Goal: Task Accomplishment & Management: Use online tool/utility

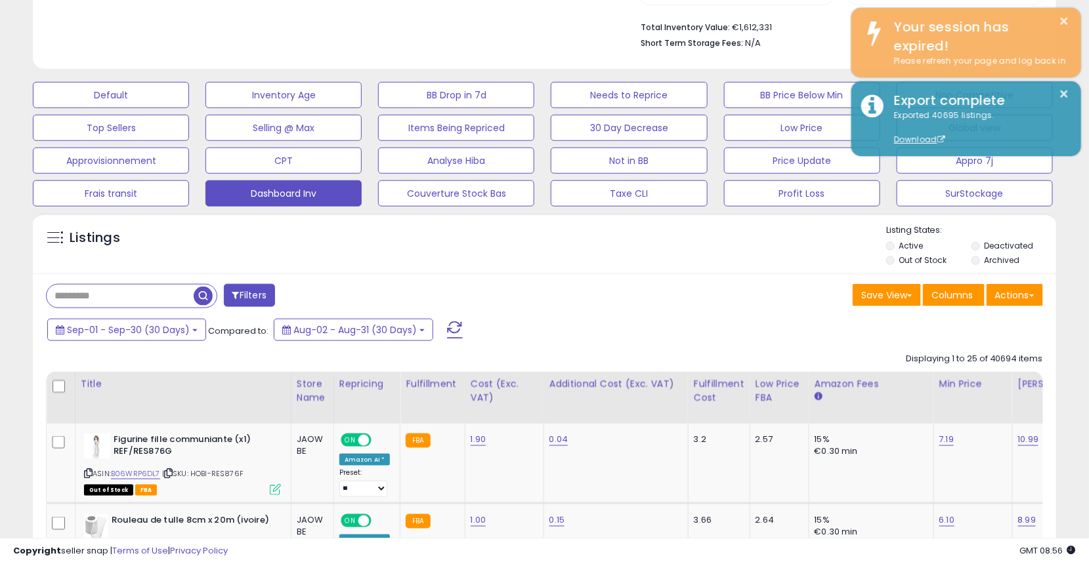
scroll to position [268, 593]
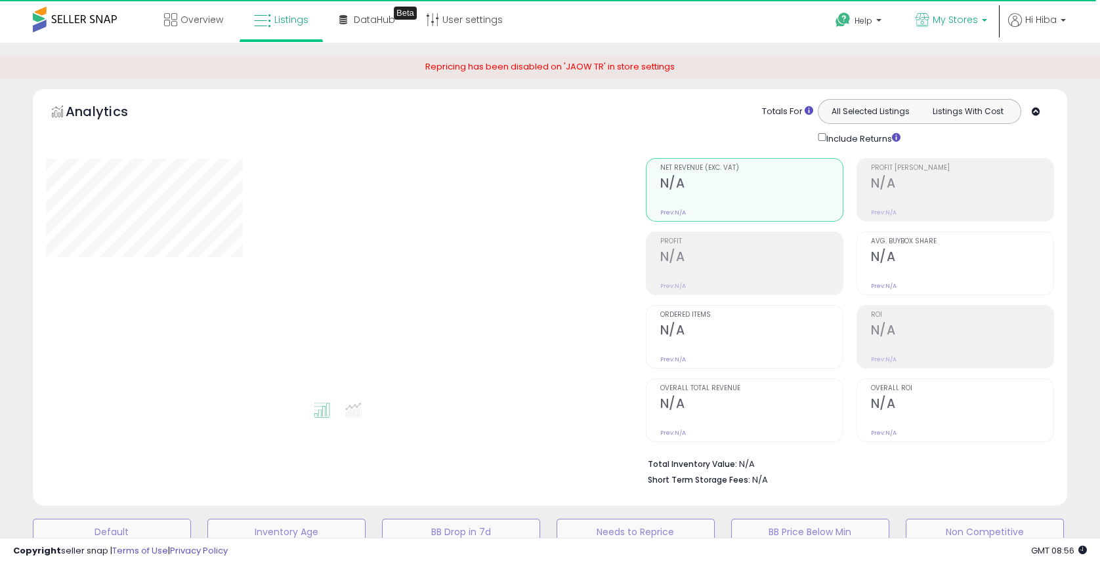
click at [932, 15] on p "My Stores" at bounding box center [951, 21] width 72 height 16
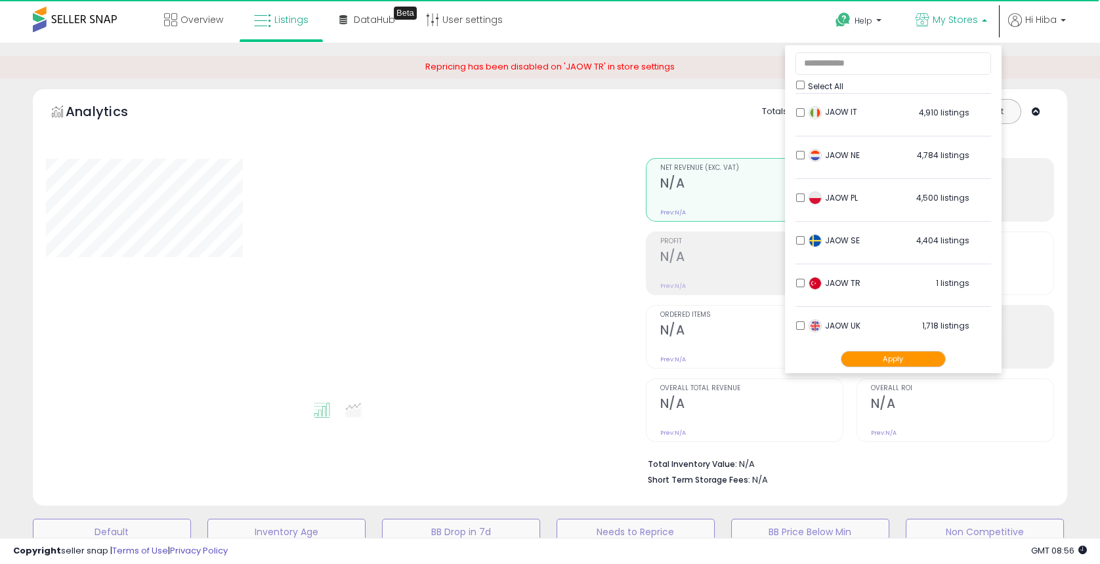
scroll to position [217, 0]
click at [1062, 146] on div "Retrieving aggregations.. Net Revenue (Exc. VAT) N/A Prev: N/A Profit N/A" at bounding box center [850, 319] width 429 height 348
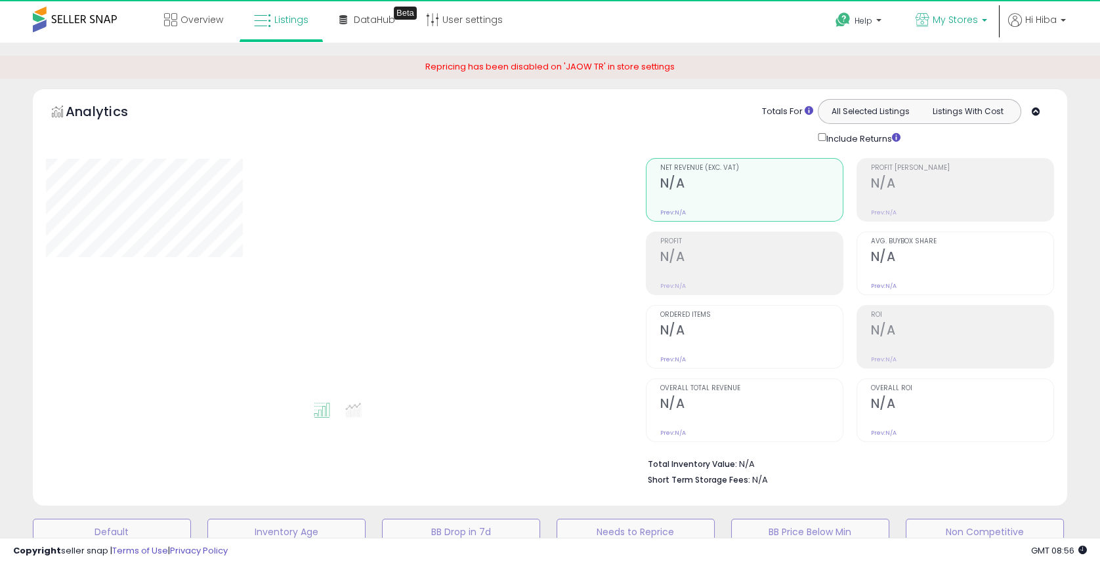
click at [940, 23] on span "My Stores" at bounding box center [955, 19] width 45 height 13
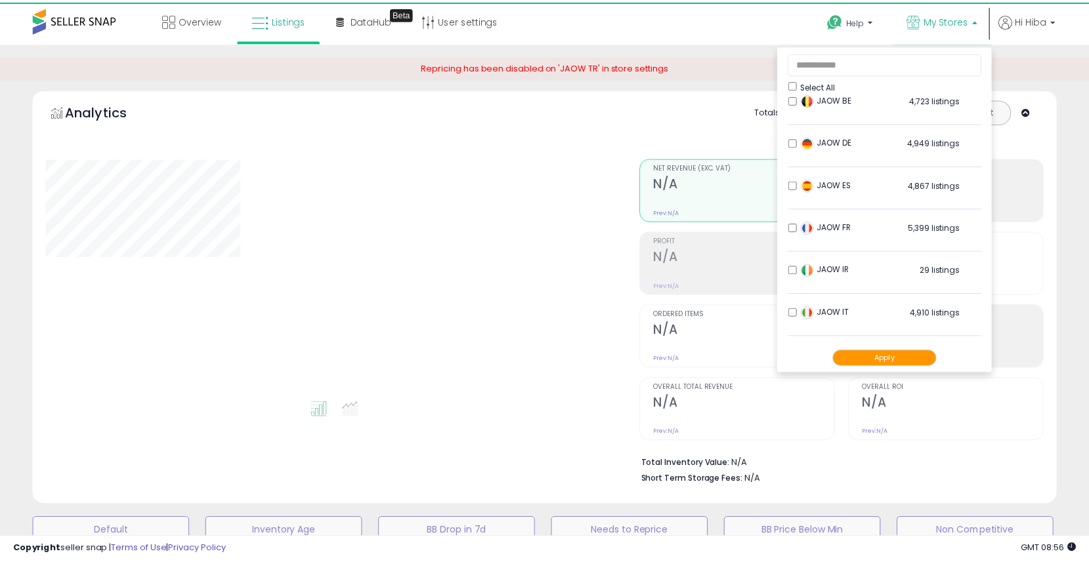
scroll to position [0, 0]
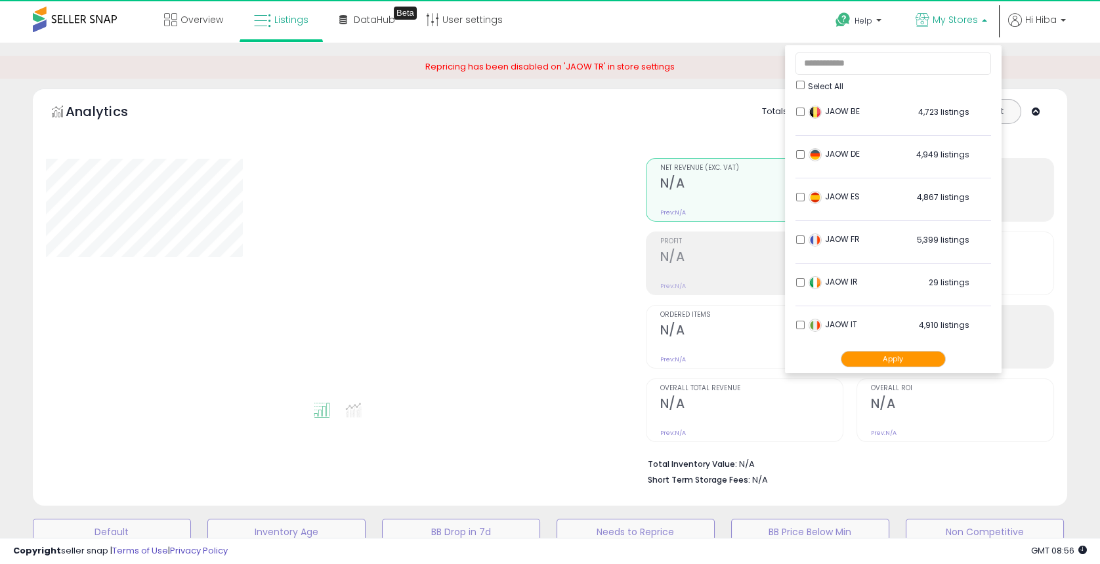
click at [1073, 107] on div "Analytics Totals For All Selected Listings Listings With Cost Include Returns" at bounding box center [550, 301] width 1054 height 425
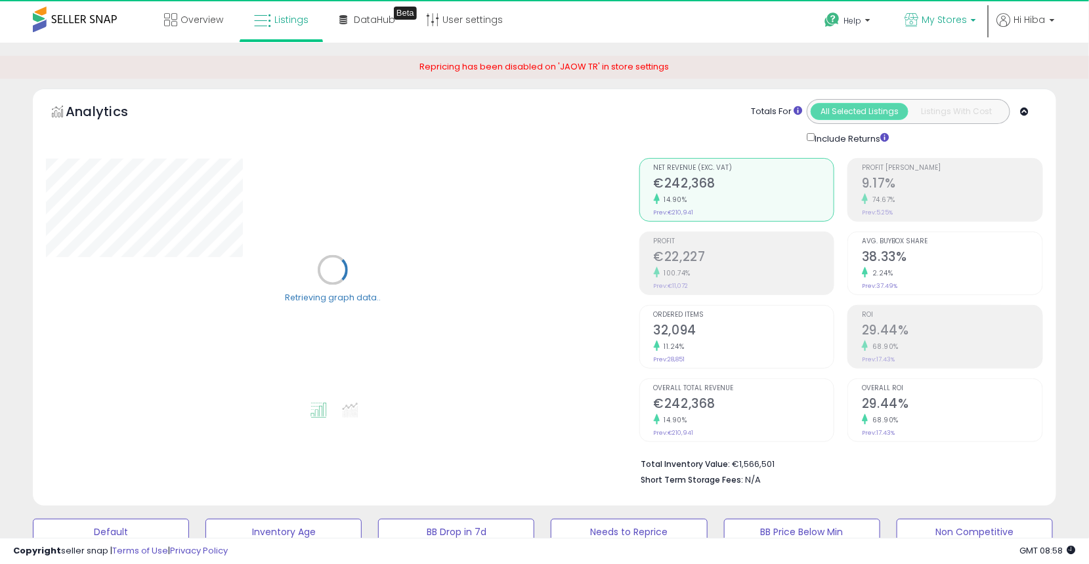
click at [933, 21] on span "My Stores" at bounding box center [943, 19] width 45 height 13
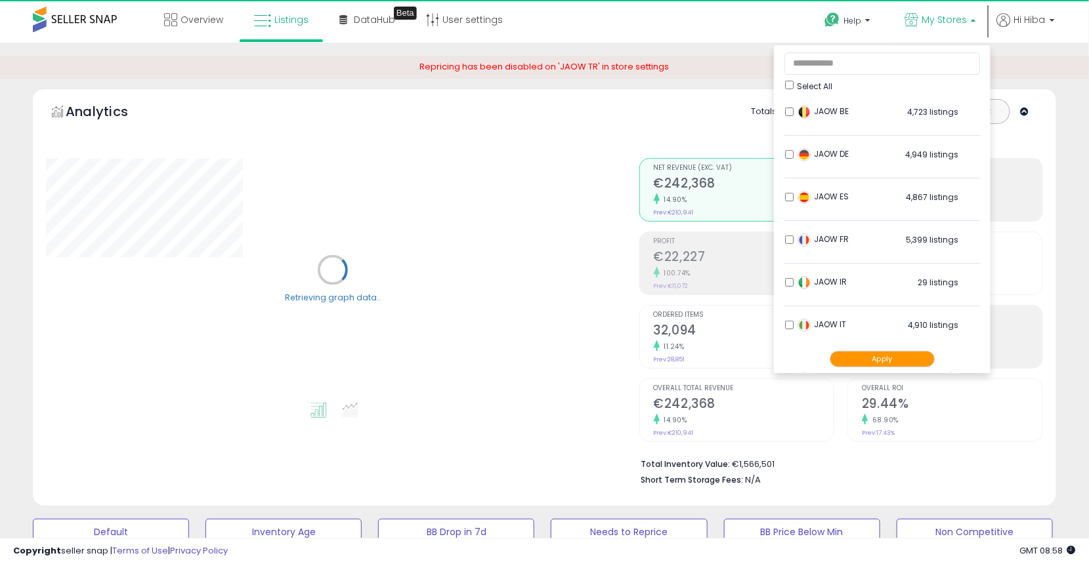
scroll to position [217, 0]
click at [822, 318] on span "JAOW UK" at bounding box center [823, 322] width 52 height 11
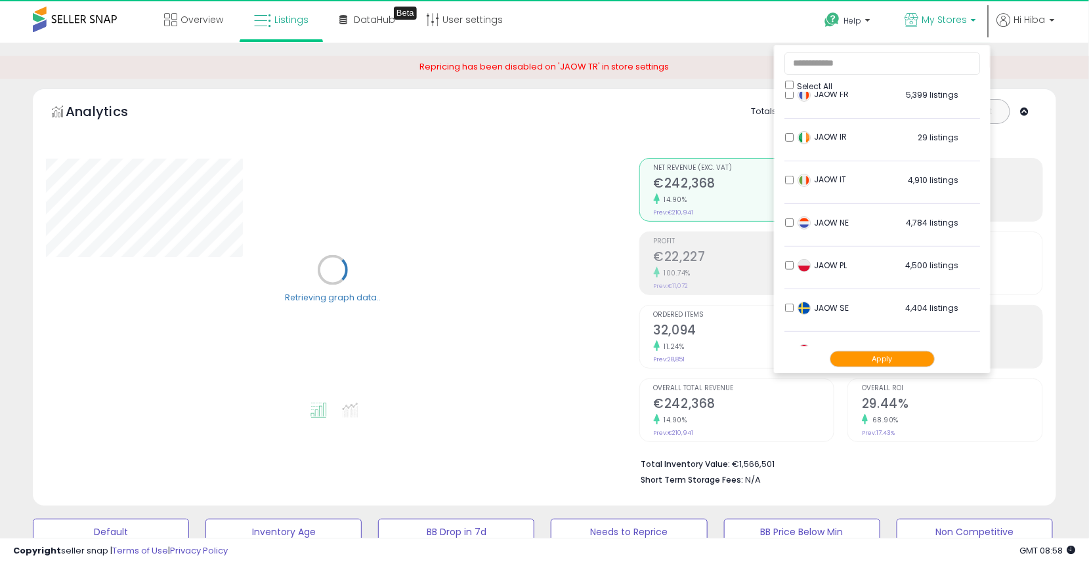
scroll to position [144, 0]
click at [892, 361] on button "Apply" at bounding box center [881, 359] width 105 height 16
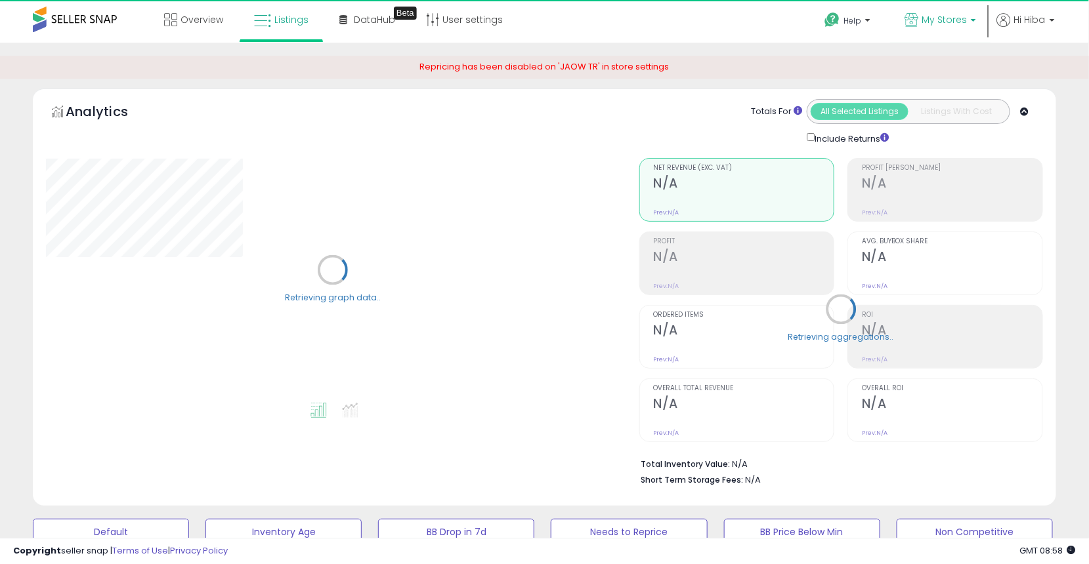
click at [921, 17] on p "My Stores" at bounding box center [940, 21] width 72 height 16
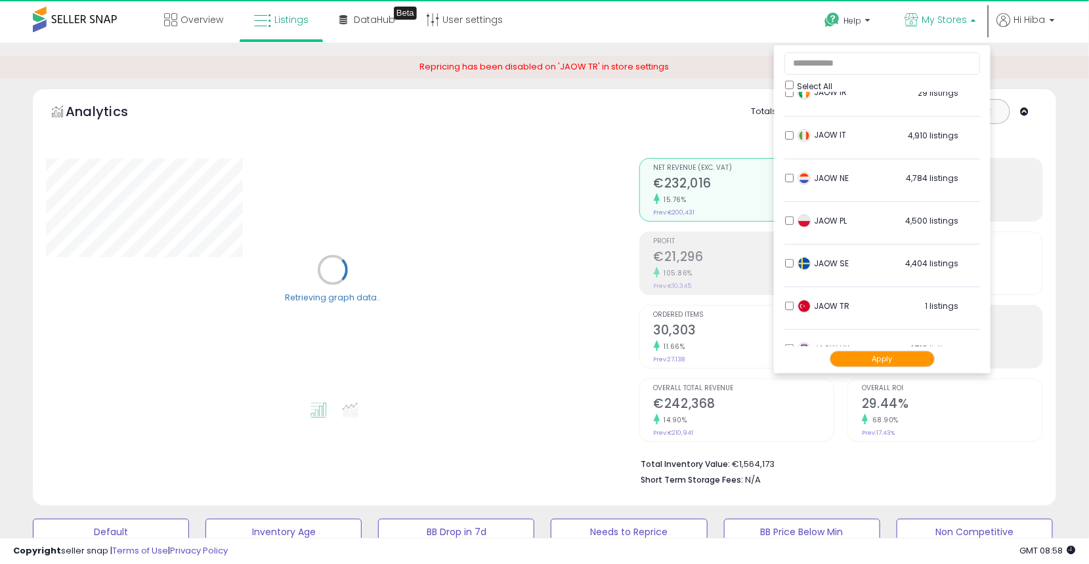
scroll to position [217, 0]
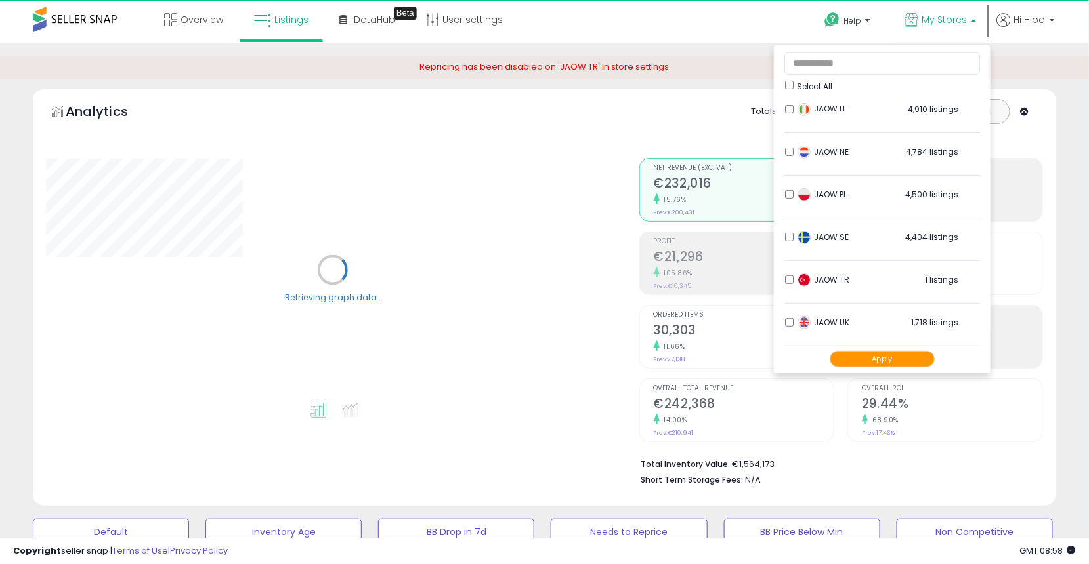
click at [1057, 268] on div "Analytics Totals For All Selected Listings Listings With Cost Include Returns" at bounding box center [544, 301] width 1043 height 425
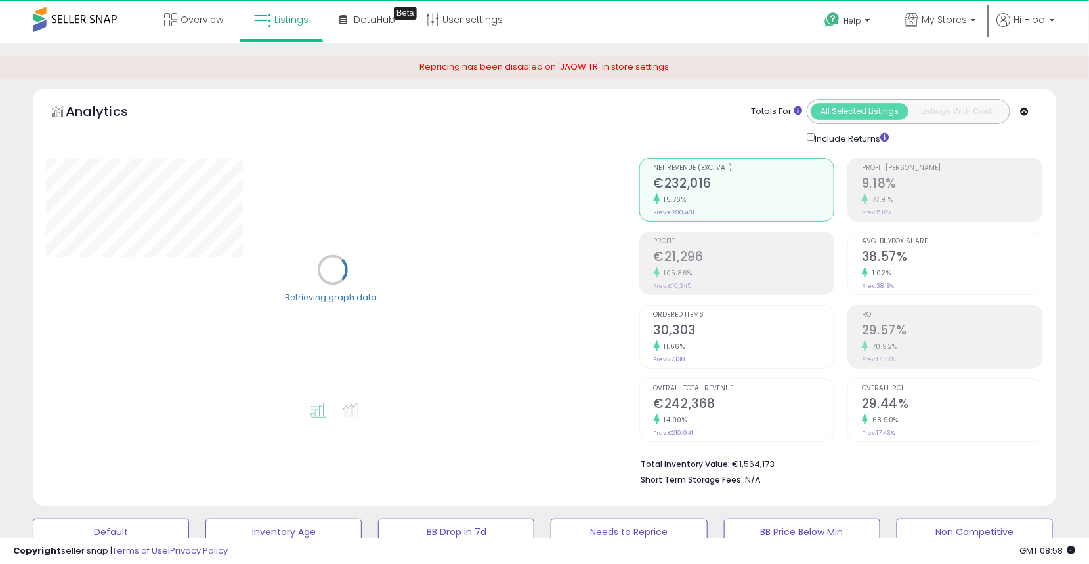
scroll to position [219, 0]
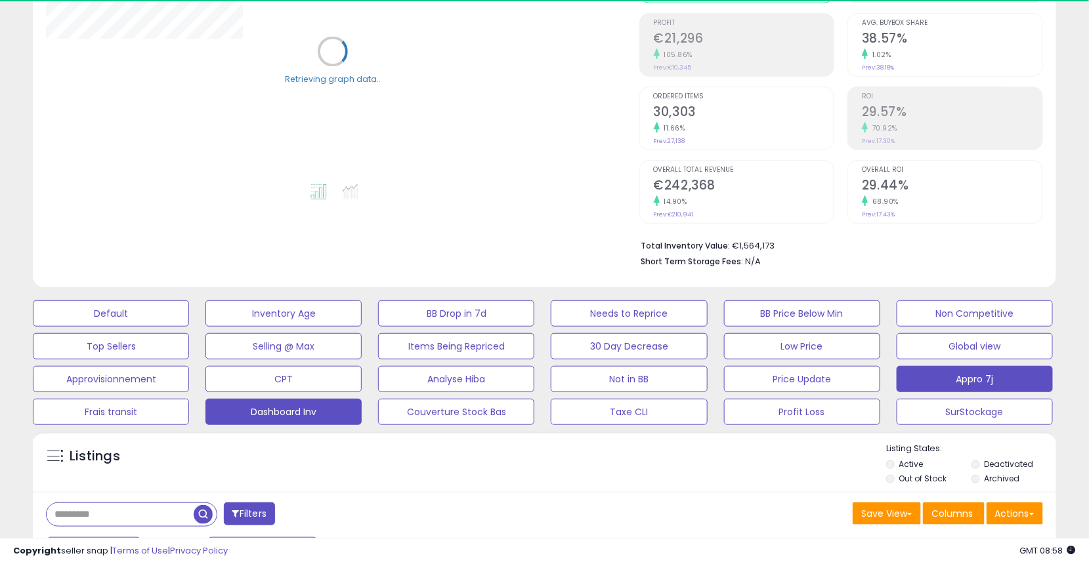
click at [986, 381] on button "Appro 7j" at bounding box center [974, 379] width 156 height 26
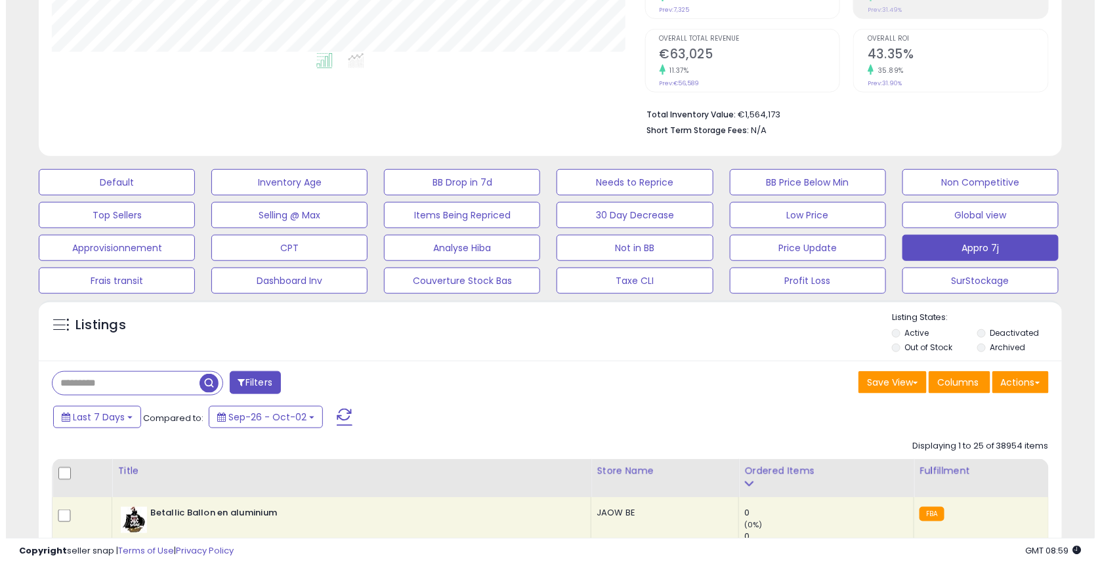
scroll to position [364, 0]
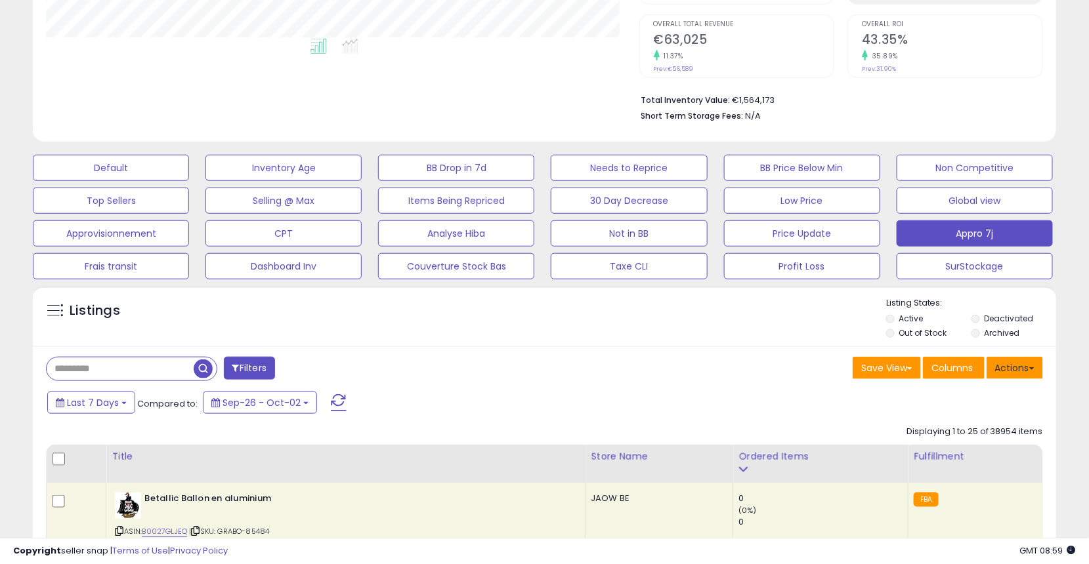
click at [1023, 367] on button "Actions" at bounding box center [1014, 368] width 56 height 22
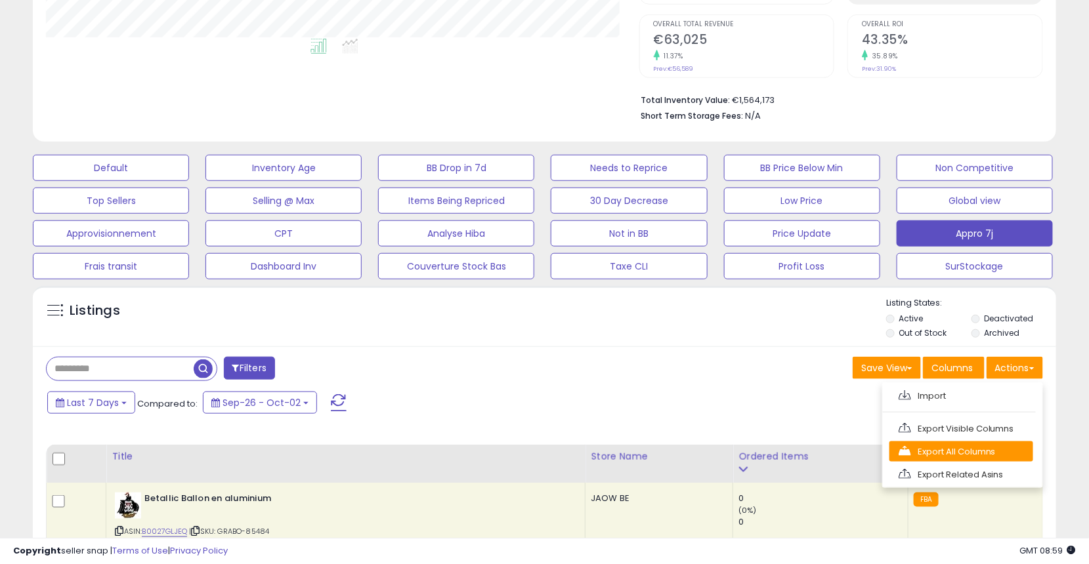
click at [973, 450] on link "Export All Columns" at bounding box center [961, 452] width 144 height 20
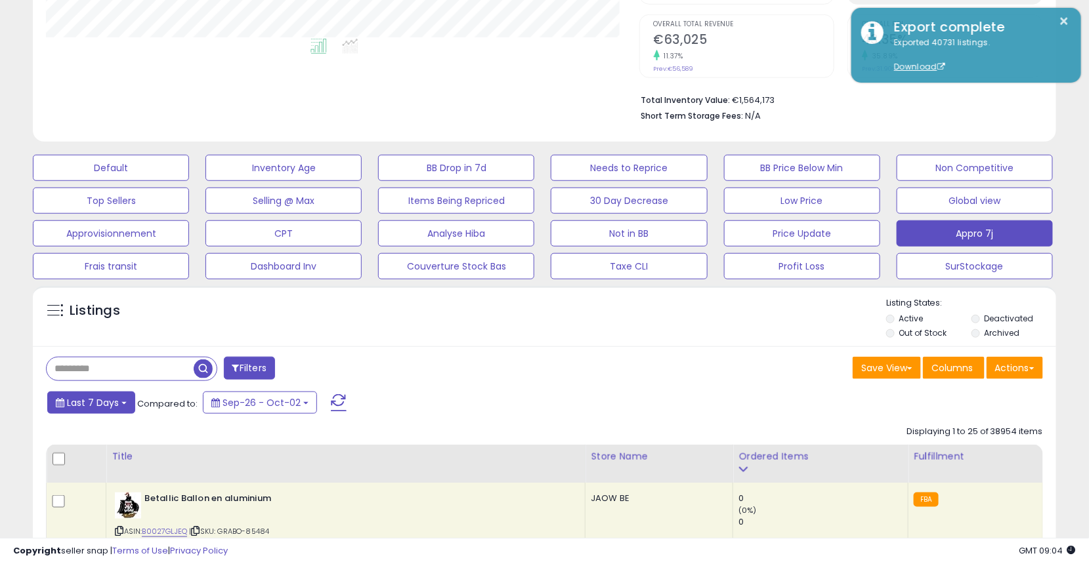
click at [96, 404] on span "Last 7 Days" at bounding box center [93, 402] width 52 height 13
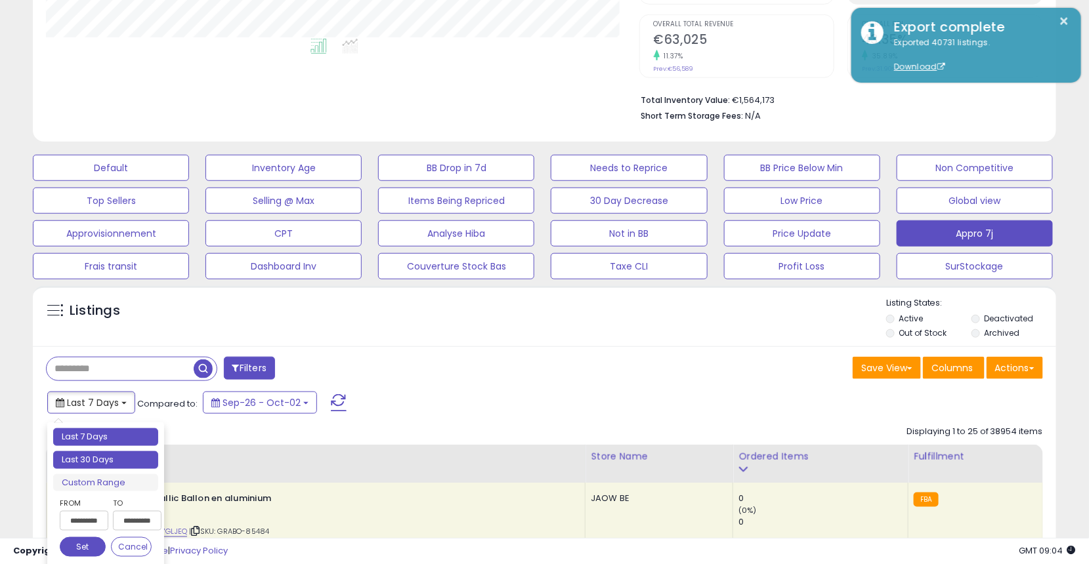
type input "**********"
click at [112, 464] on li "Last 30 Days" at bounding box center [105, 460] width 105 height 18
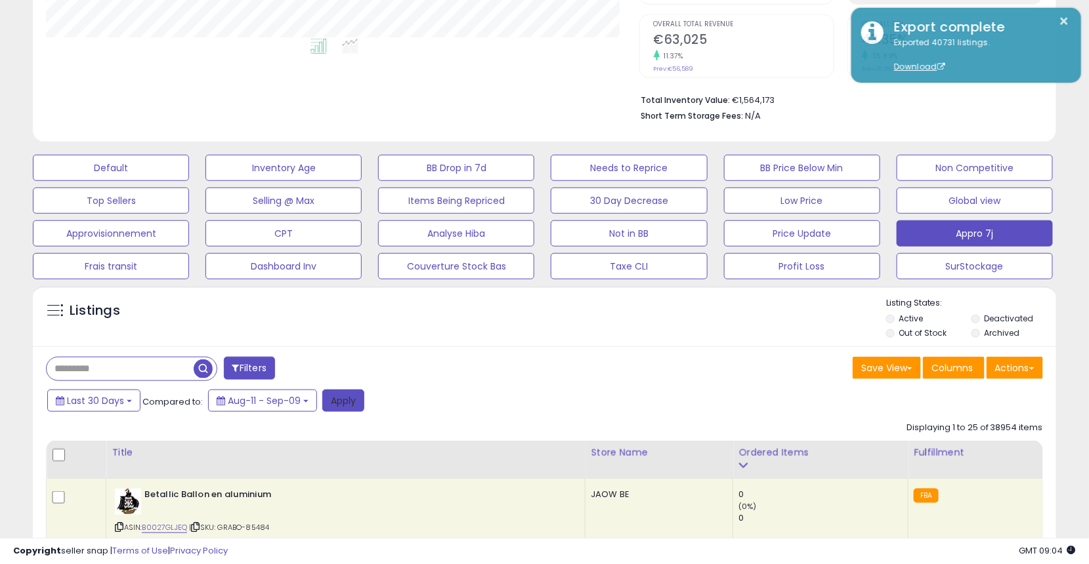
click at [346, 401] on button "Apply" at bounding box center [343, 401] width 42 height 22
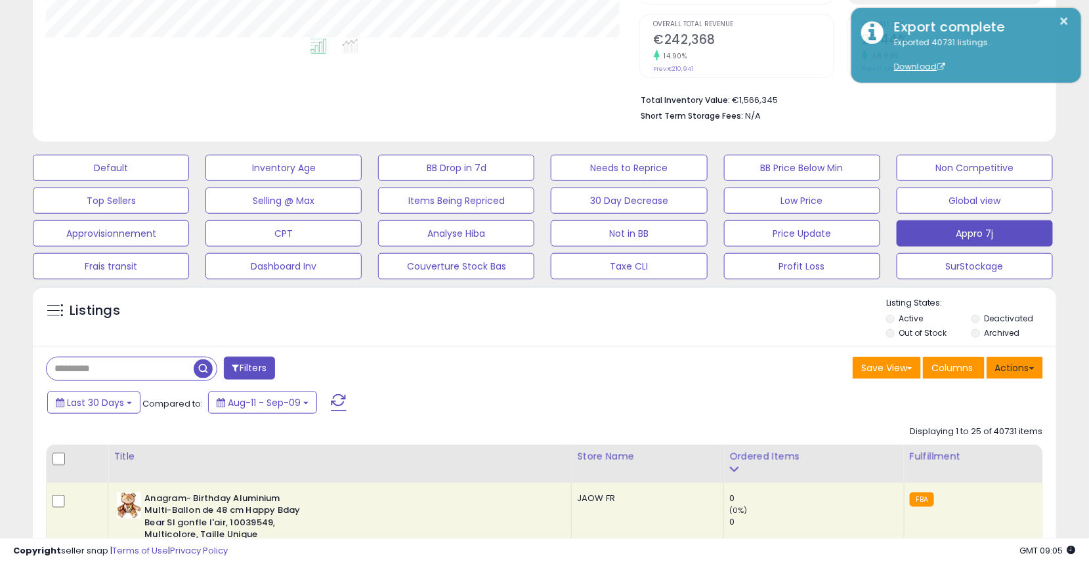
scroll to position [268, 593]
click at [1025, 369] on button "Actions" at bounding box center [1014, 368] width 56 height 22
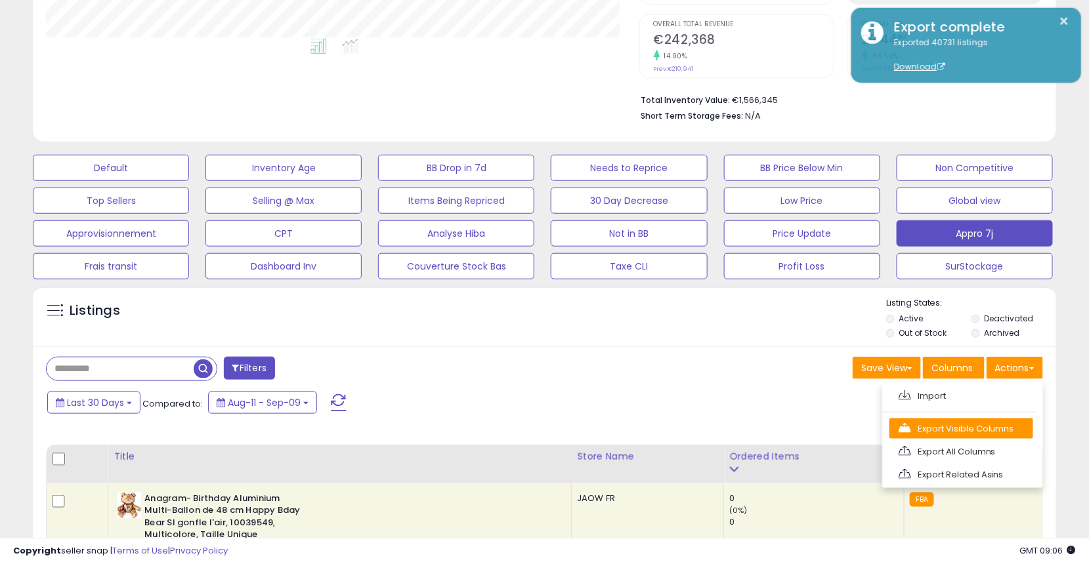
click at [991, 421] on link "Export Visible Columns" at bounding box center [961, 429] width 144 height 20
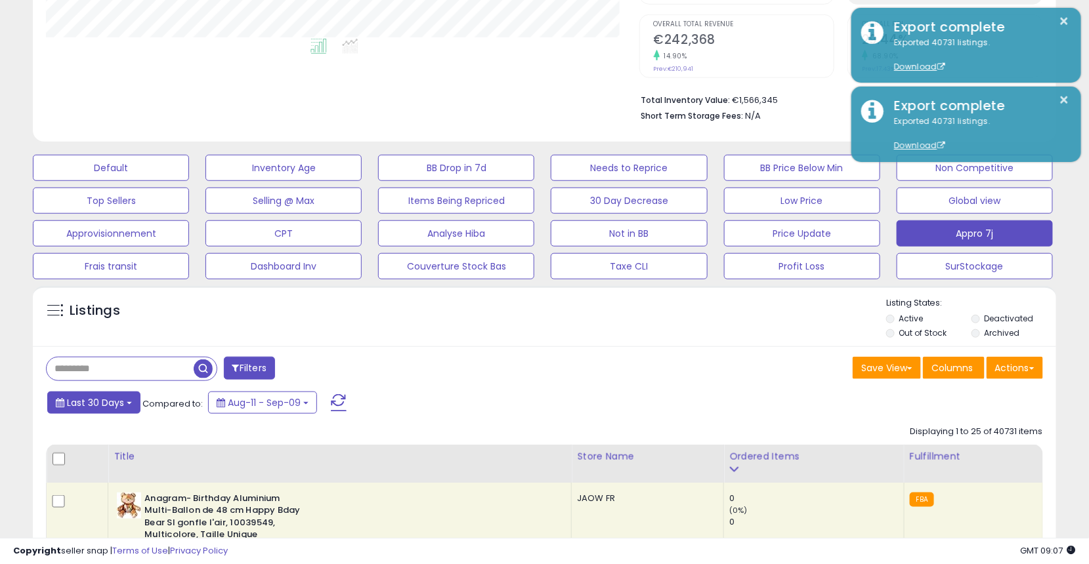
click at [102, 403] on span "Last 30 Days" at bounding box center [95, 402] width 57 height 13
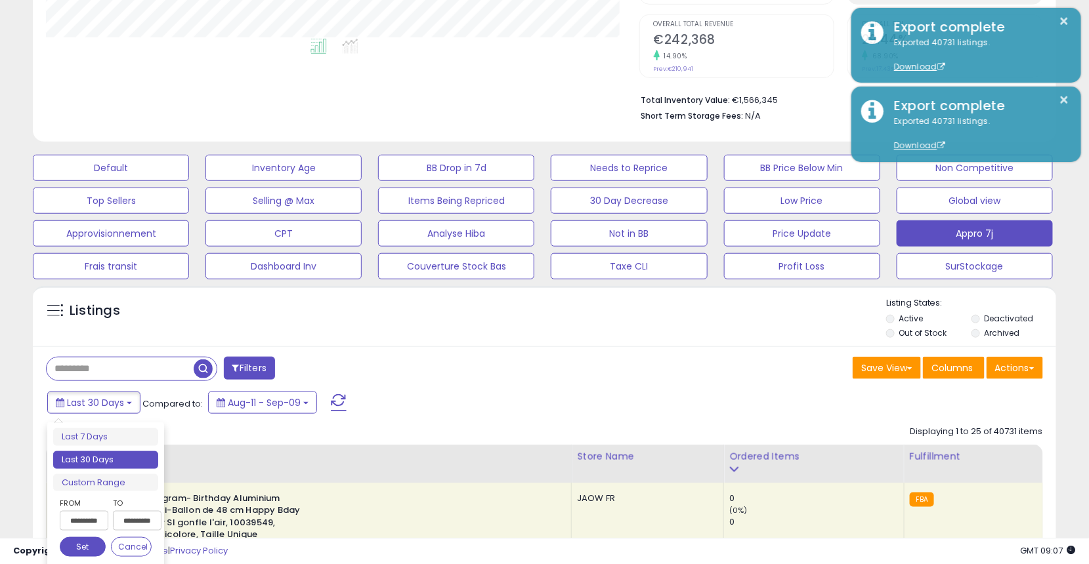
click at [96, 515] on input "**********" at bounding box center [84, 521] width 49 height 20
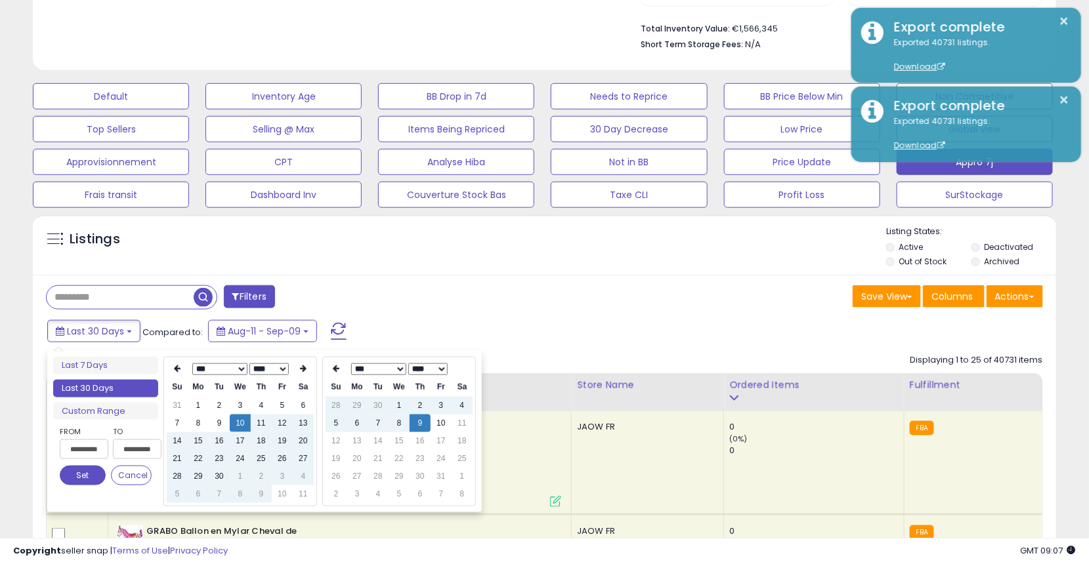
scroll to position [437, 0]
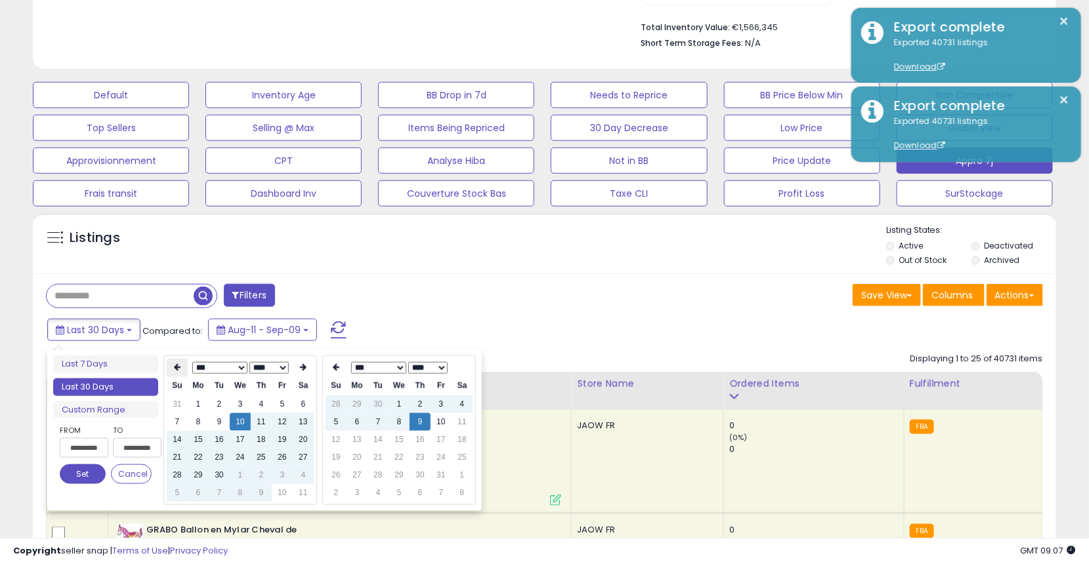
click at [177, 366] on icon at bounding box center [177, 368] width 7 height 8
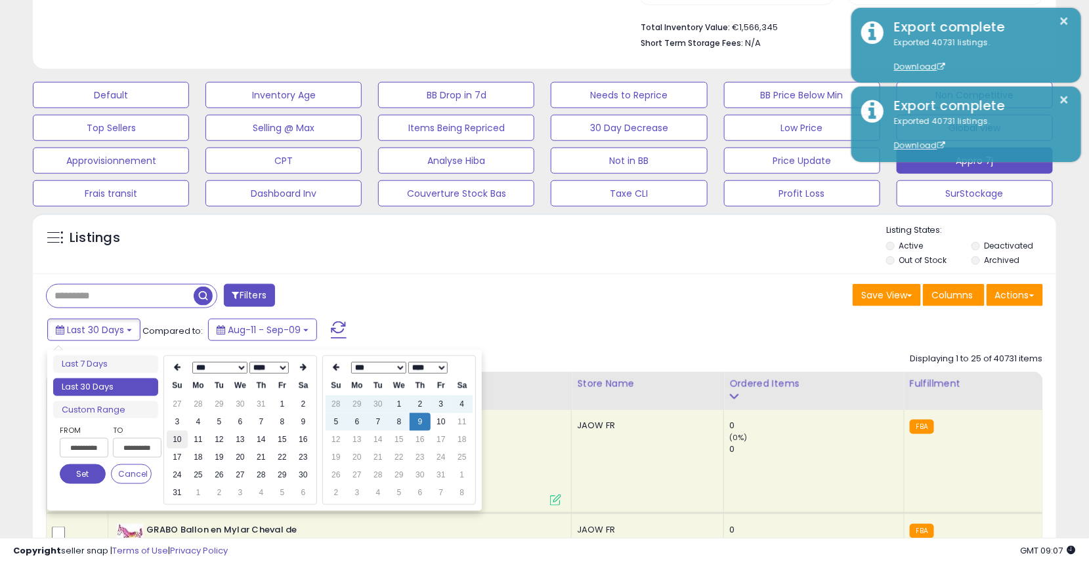
type input "**********"
click at [180, 440] on td "10" at bounding box center [177, 440] width 21 height 18
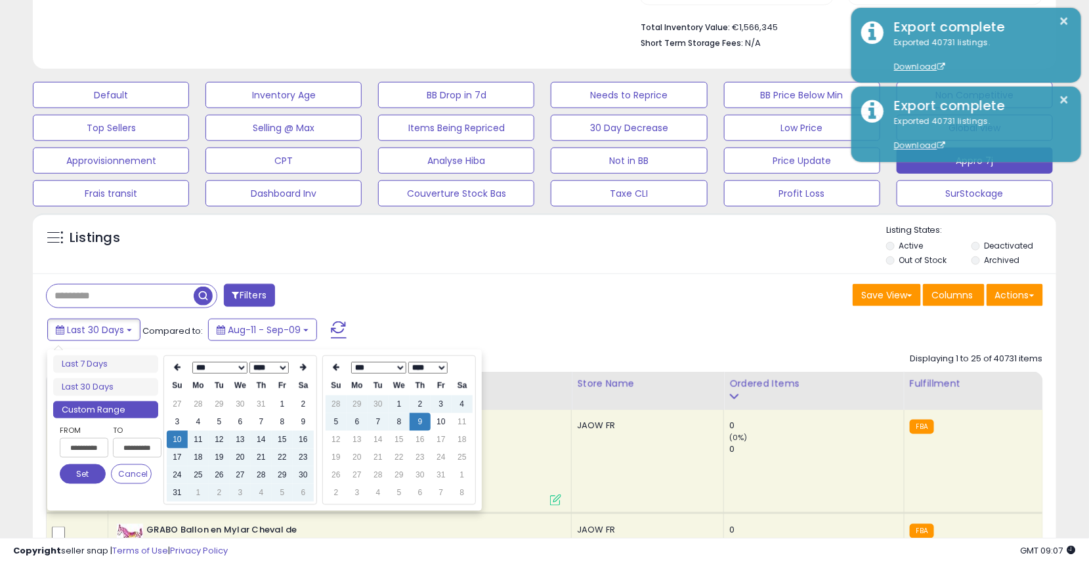
click at [86, 470] on button "Set" at bounding box center [83, 475] width 46 height 20
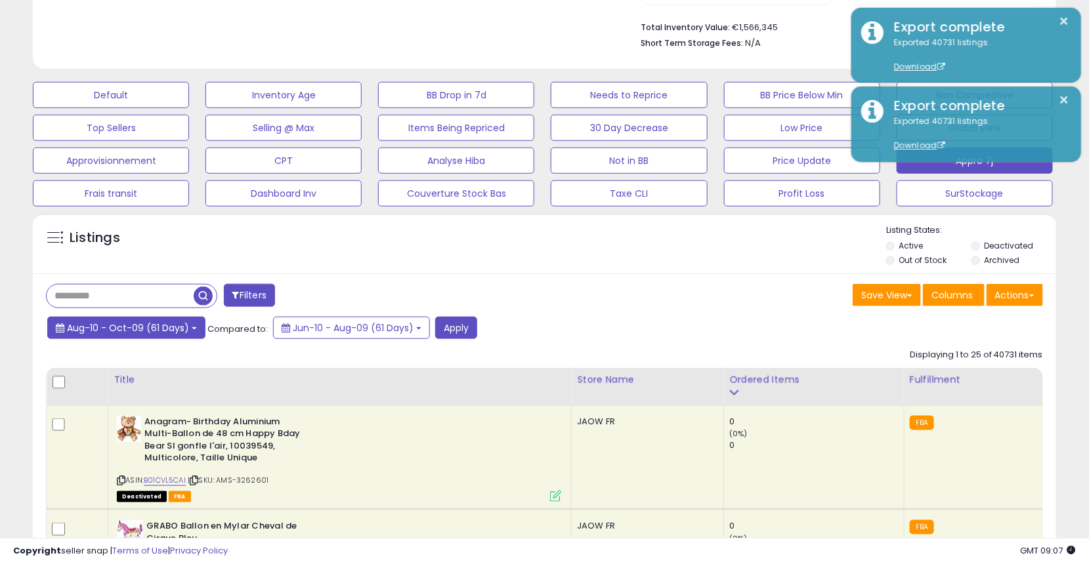
click at [123, 328] on span "Aug-10 - Oct-09 (61 Days)" at bounding box center [128, 328] width 122 height 13
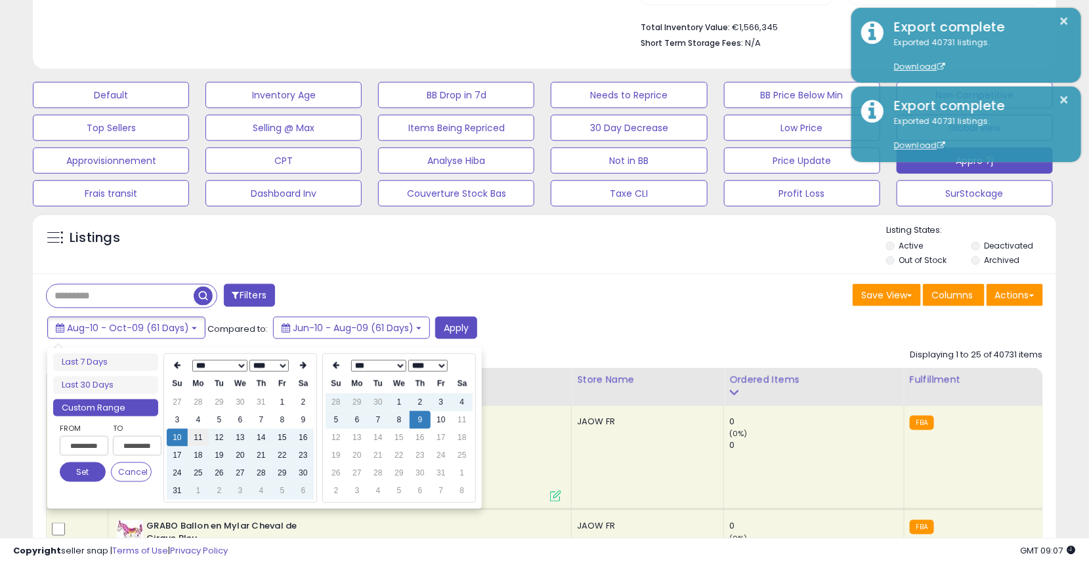
click at [206, 434] on td "11" at bounding box center [198, 438] width 21 height 18
type input "**********"
click at [70, 474] on button "Set" at bounding box center [83, 473] width 46 height 20
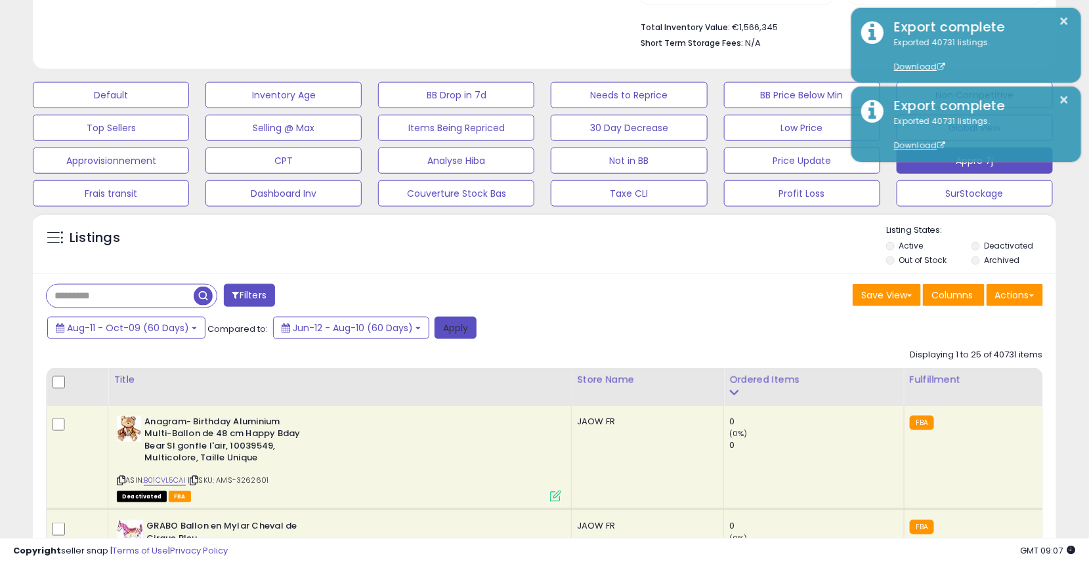
click at [457, 336] on button "Apply" at bounding box center [455, 328] width 42 height 22
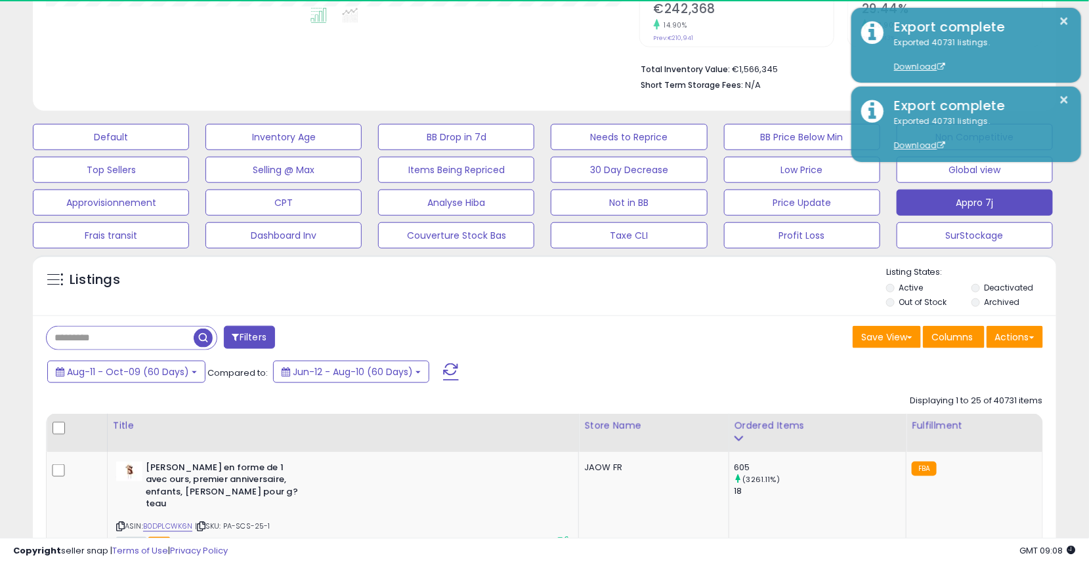
scroll to position [655975, 655651]
click at [1018, 336] on button "Actions" at bounding box center [1014, 337] width 56 height 22
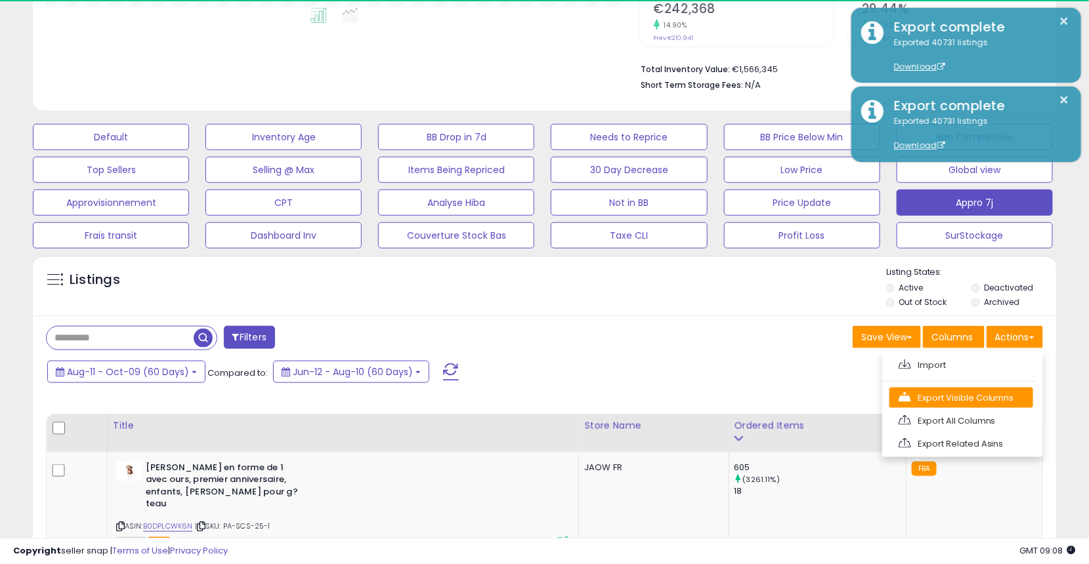
click at [1007, 388] on link "Export Visible Columns" at bounding box center [961, 398] width 144 height 20
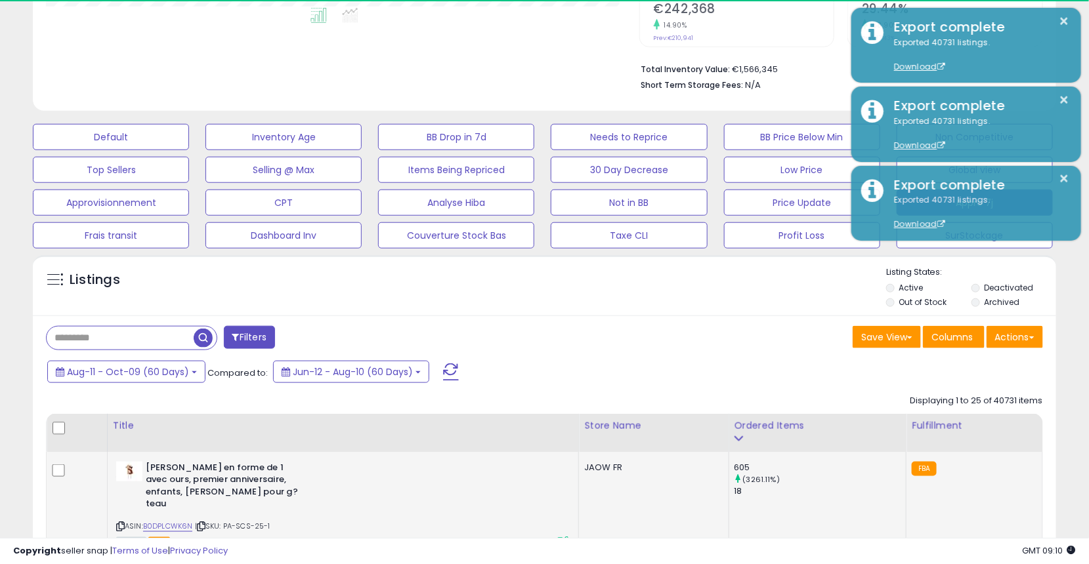
scroll to position [268, 593]
